Goal: Information Seeking & Learning: Check status

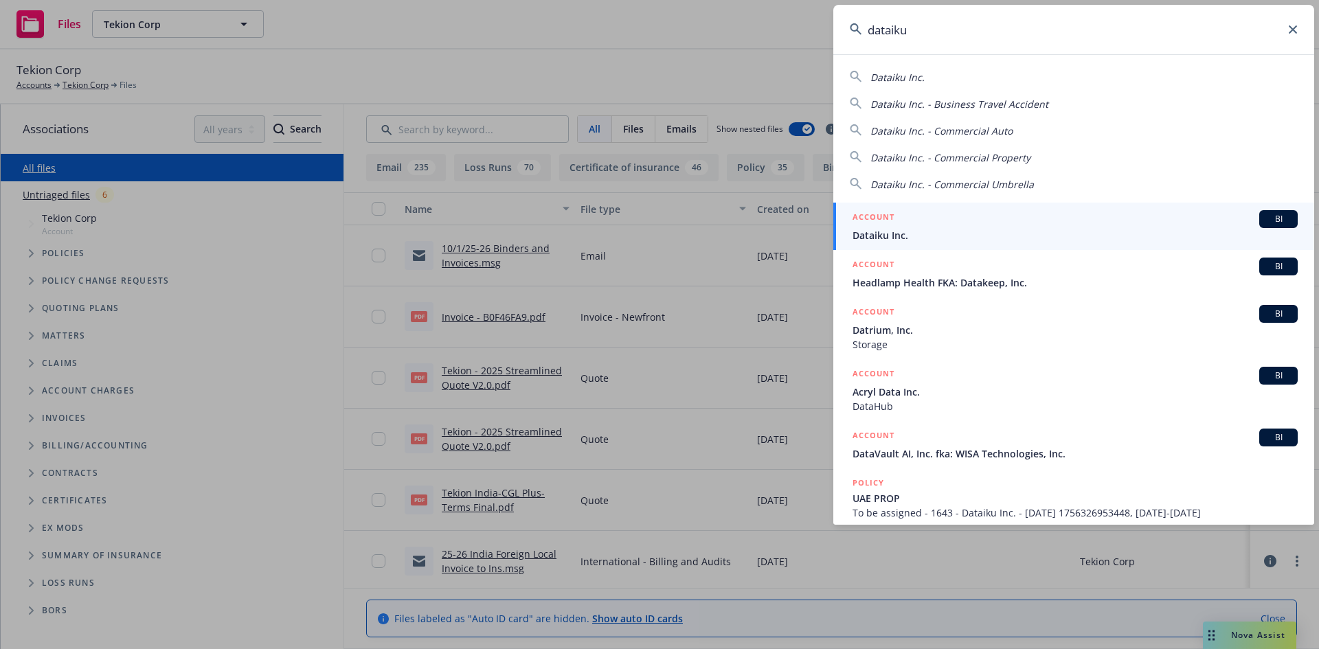
type input "dataiku"
click at [1269, 216] on span "BI" at bounding box center [1278, 219] width 27 height 12
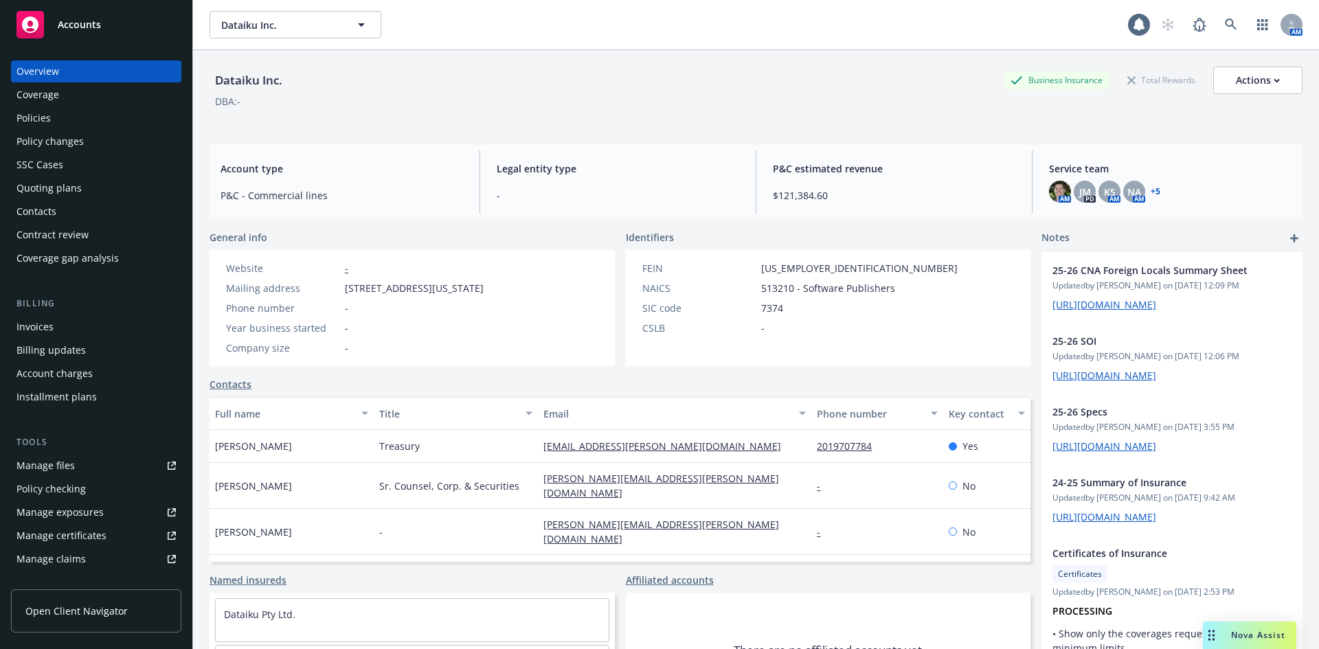
click at [43, 113] on div "Policies" at bounding box center [33, 118] width 34 height 22
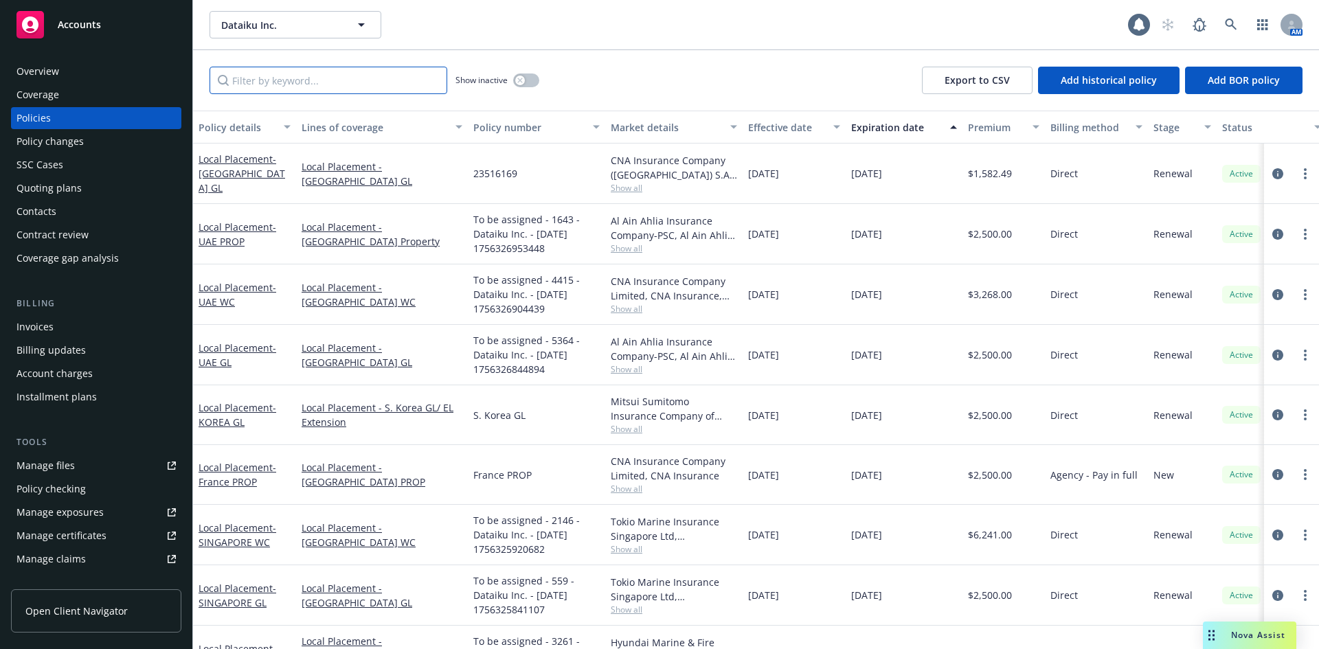
drag, startPoint x: 352, startPoint y: 84, endPoint x: 360, endPoint y: 84, distance: 7.6
click at [356, 84] on input "Filter by keyword..." at bounding box center [329, 80] width 238 height 27
type input "uk"
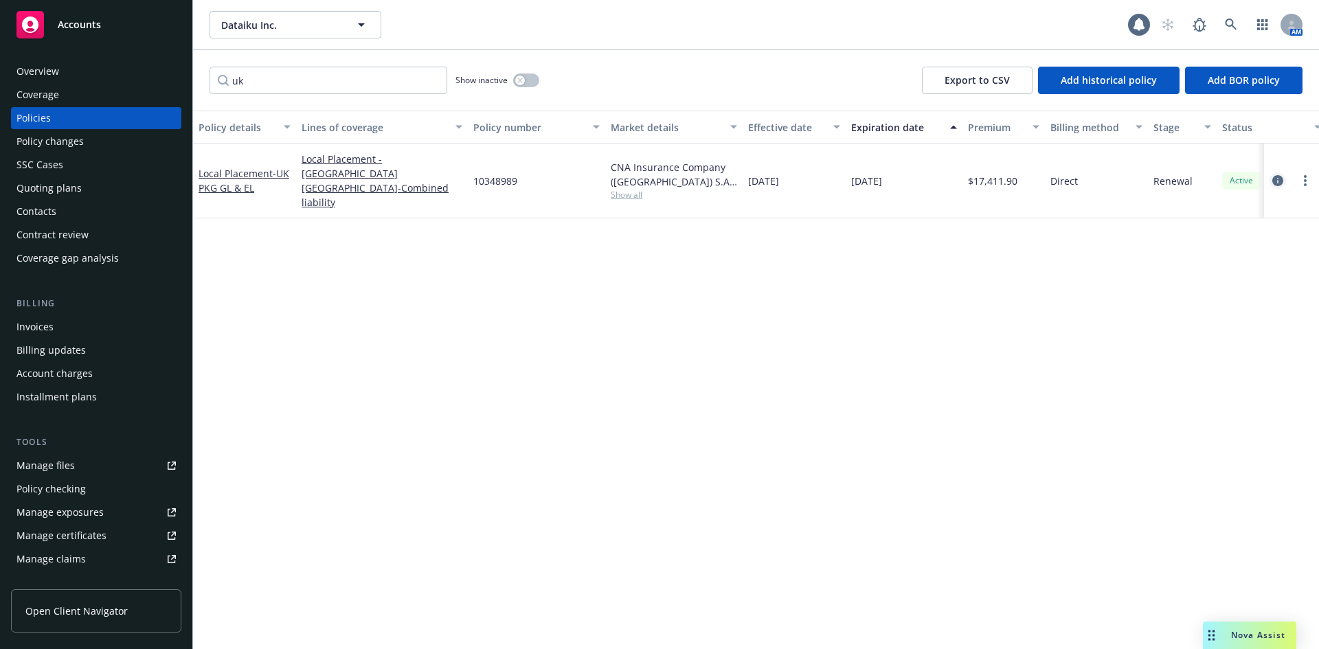
click at [1279, 177] on icon "circleInformation" at bounding box center [1277, 180] width 11 height 11
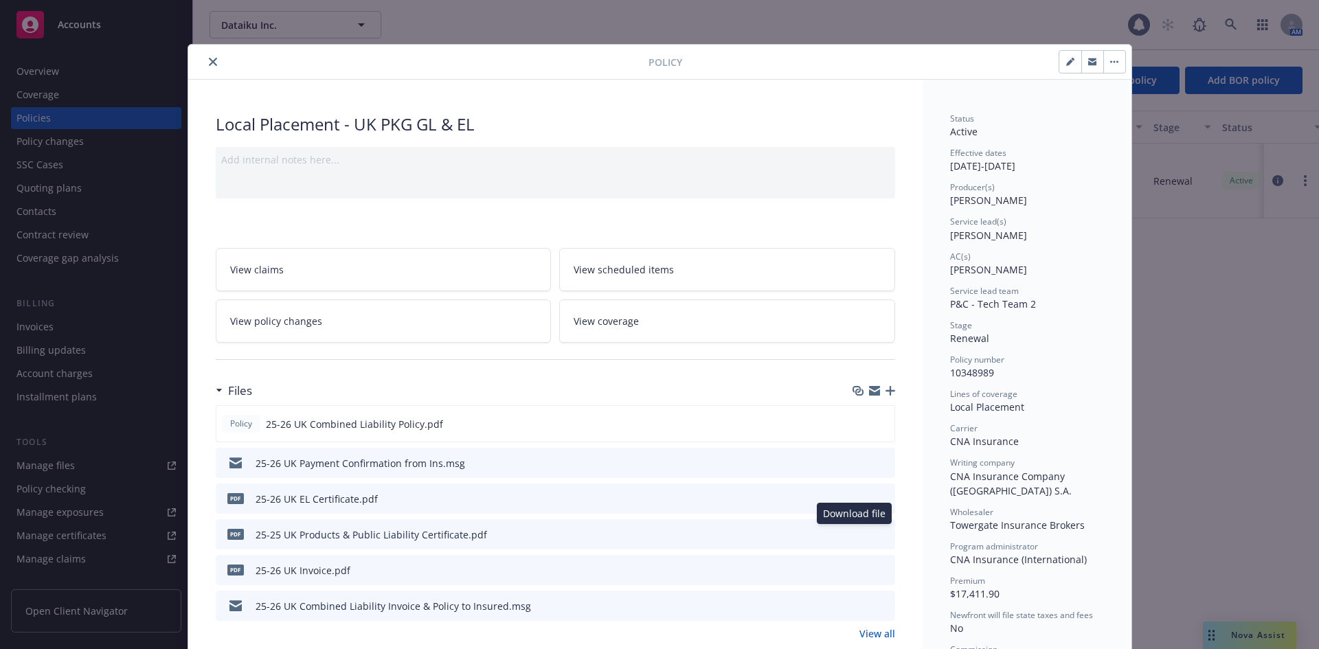
click at [857, 533] on icon "download file" at bounding box center [859, 532] width 9 height 8
click at [855, 498] on icon "download file" at bounding box center [859, 497] width 9 height 8
click at [213, 66] on button "close" at bounding box center [213, 62] width 16 height 16
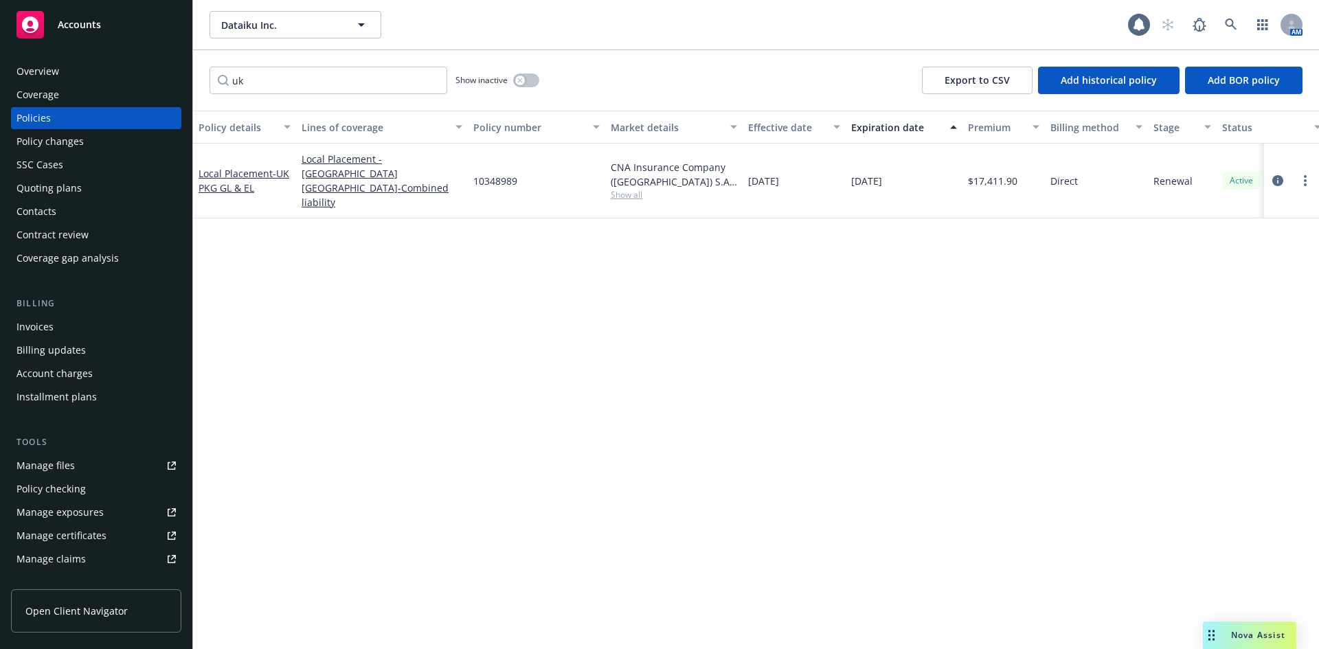
click at [644, 68] on div "uk Show inactive Export to CSV Add historical policy Add BOR policy" at bounding box center [756, 80] width 1126 height 60
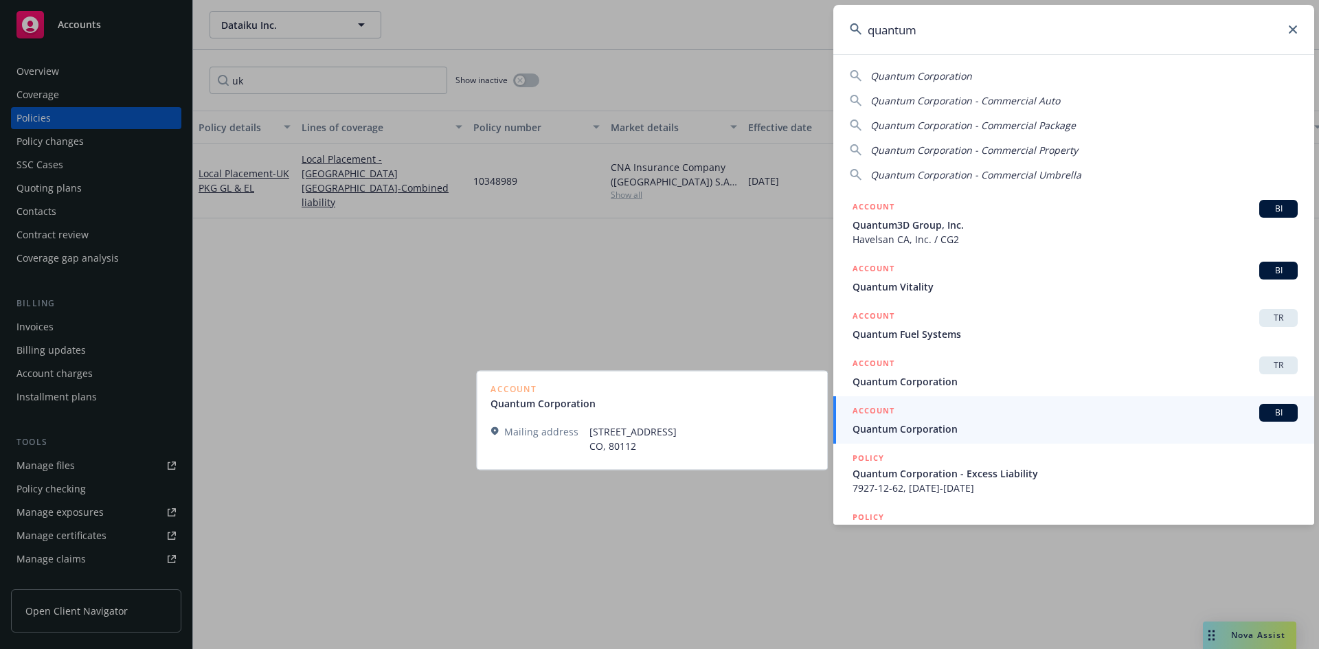
type input "quantum"
click at [1268, 415] on span "BI" at bounding box center [1278, 413] width 27 height 12
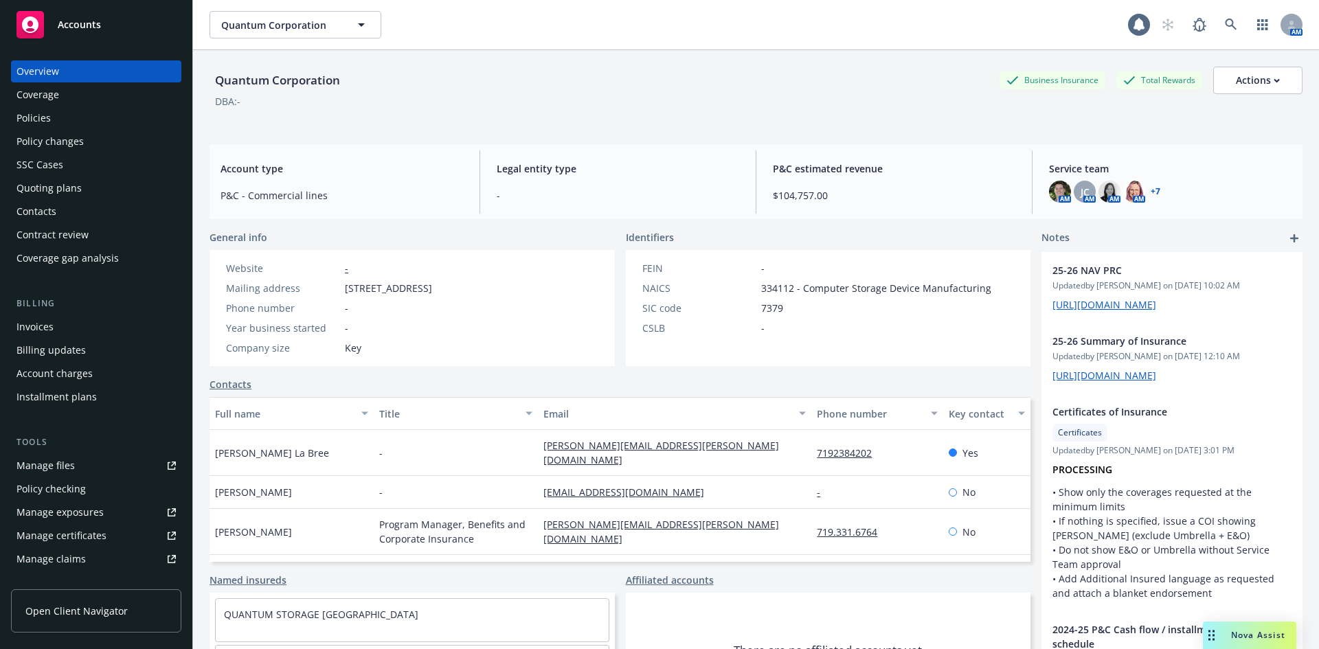
click at [41, 331] on div "Invoices" at bounding box center [34, 327] width 37 height 22
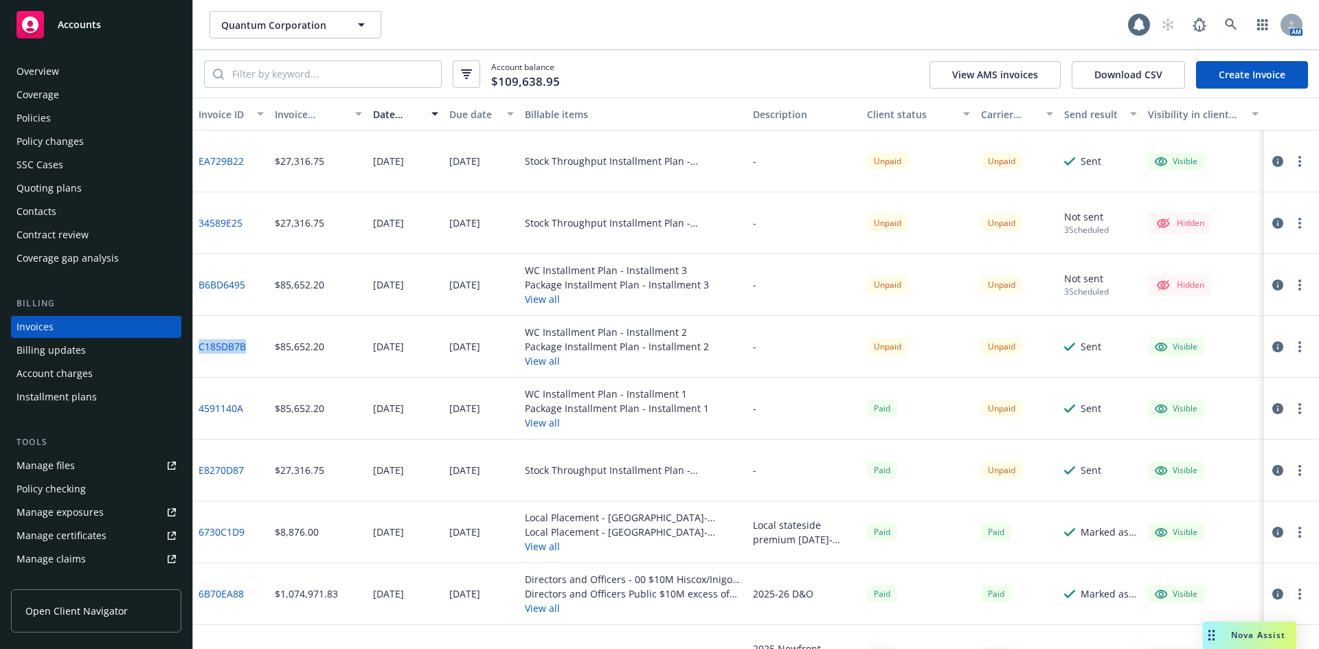
drag, startPoint x: 255, startPoint y: 346, endPoint x: 197, endPoint y: 348, distance: 57.7
click at [197, 348] on div "C185DB7B" at bounding box center [231, 347] width 76 height 62
copy link "C185DB7B"
click at [229, 348] on link "C185DB7B" at bounding box center [222, 346] width 47 height 14
click at [1272, 286] on icon "button" at bounding box center [1277, 285] width 11 height 11
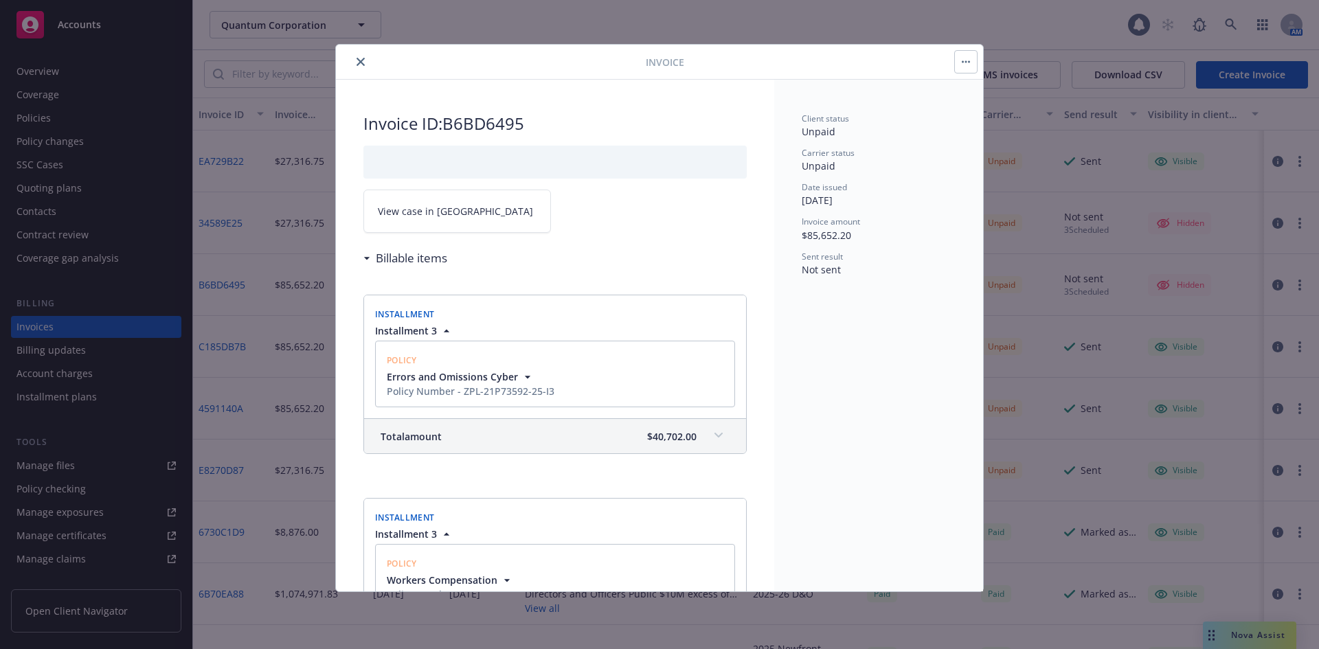
click at [966, 56] on button "button" at bounding box center [966, 62] width 22 height 22
click at [368, 58] on button "close" at bounding box center [360, 62] width 16 height 16
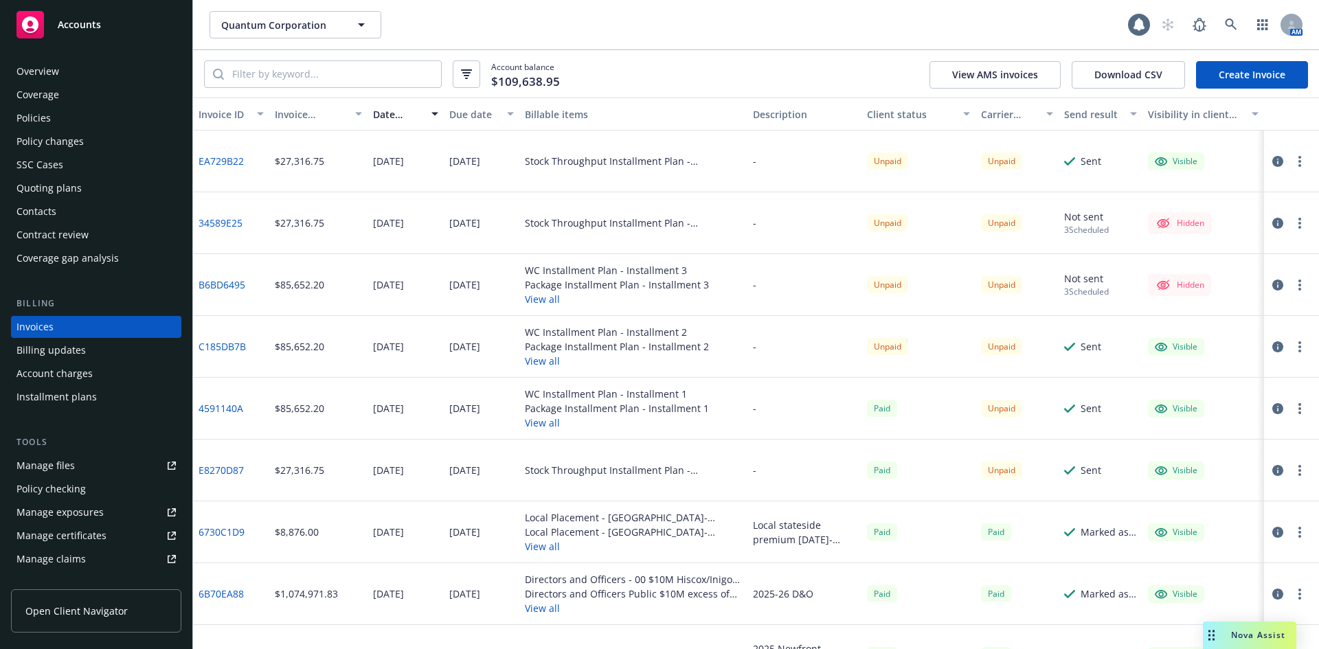
click at [1292, 350] on button "button" at bounding box center [1300, 347] width 16 height 16
click at [1272, 346] on icon "button" at bounding box center [1277, 346] width 11 height 11
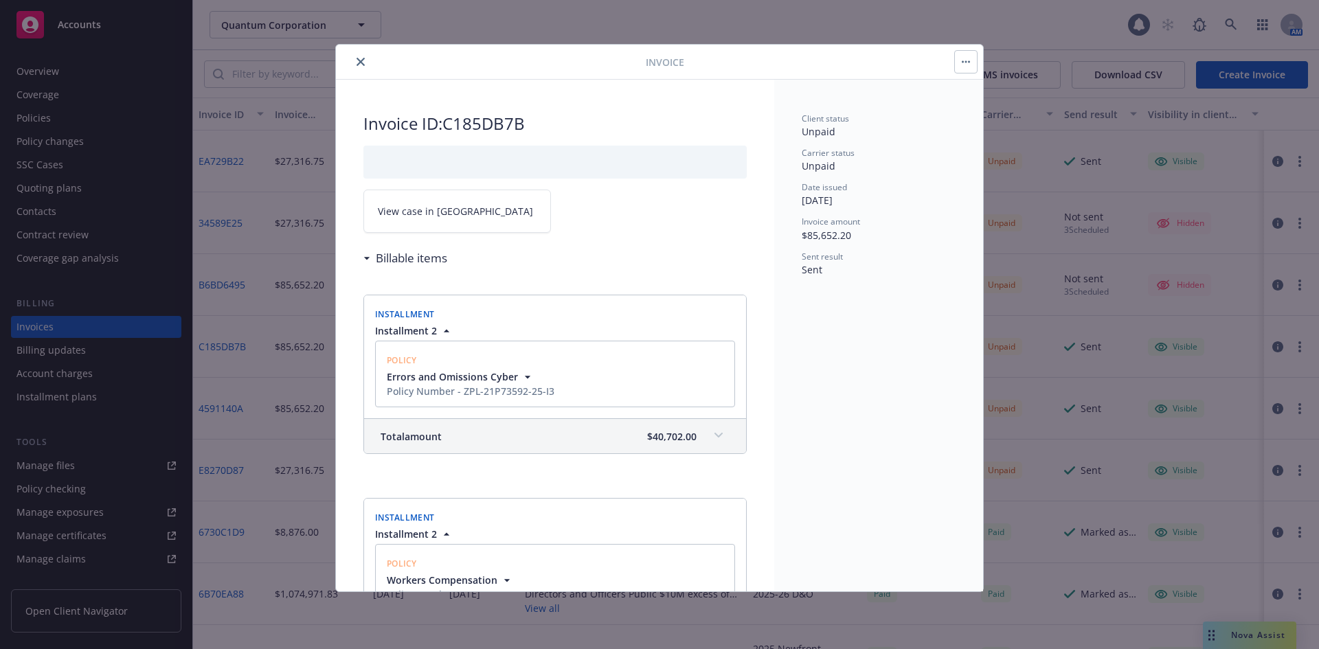
click at [438, 215] on span "View case in [GEOGRAPHIC_DATA]" at bounding box center [455, 211] width 155 height 14
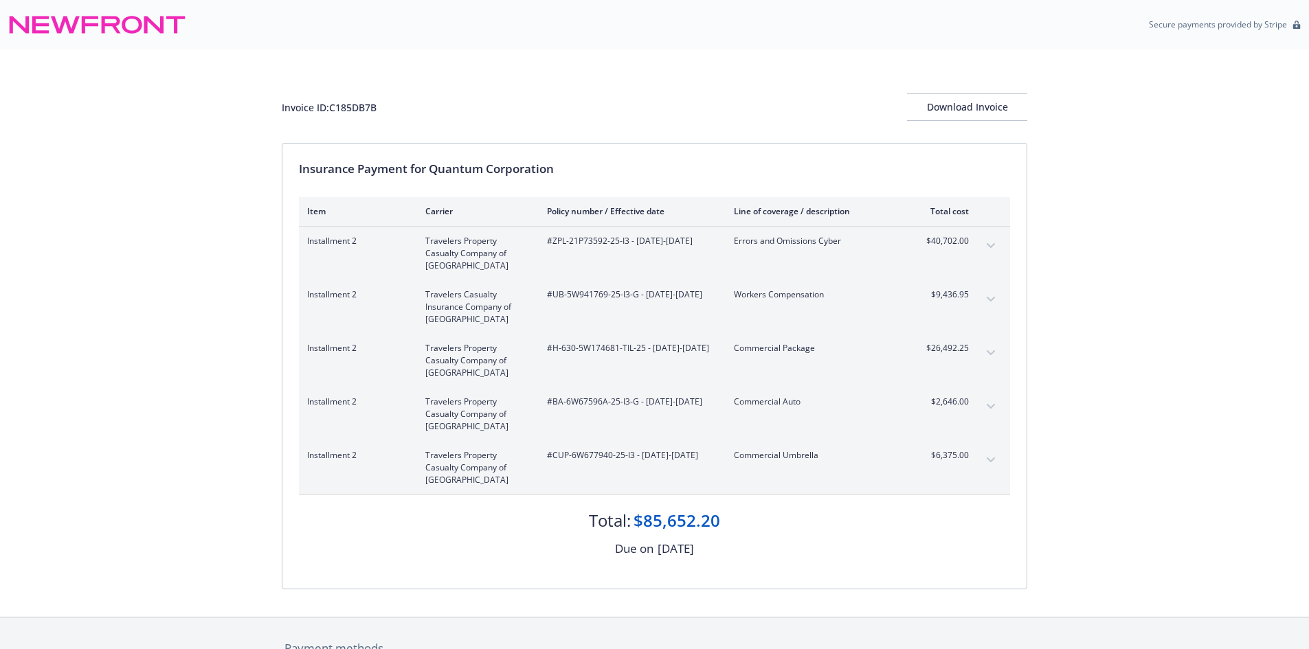
click at [167, 192] on div "Invoice ID: C185DB7B Download Invoice Insurance Payment for Quantum Corporation…" at bounding box center [654, 332] width 1309 height 567
